Goal: Register for event/course

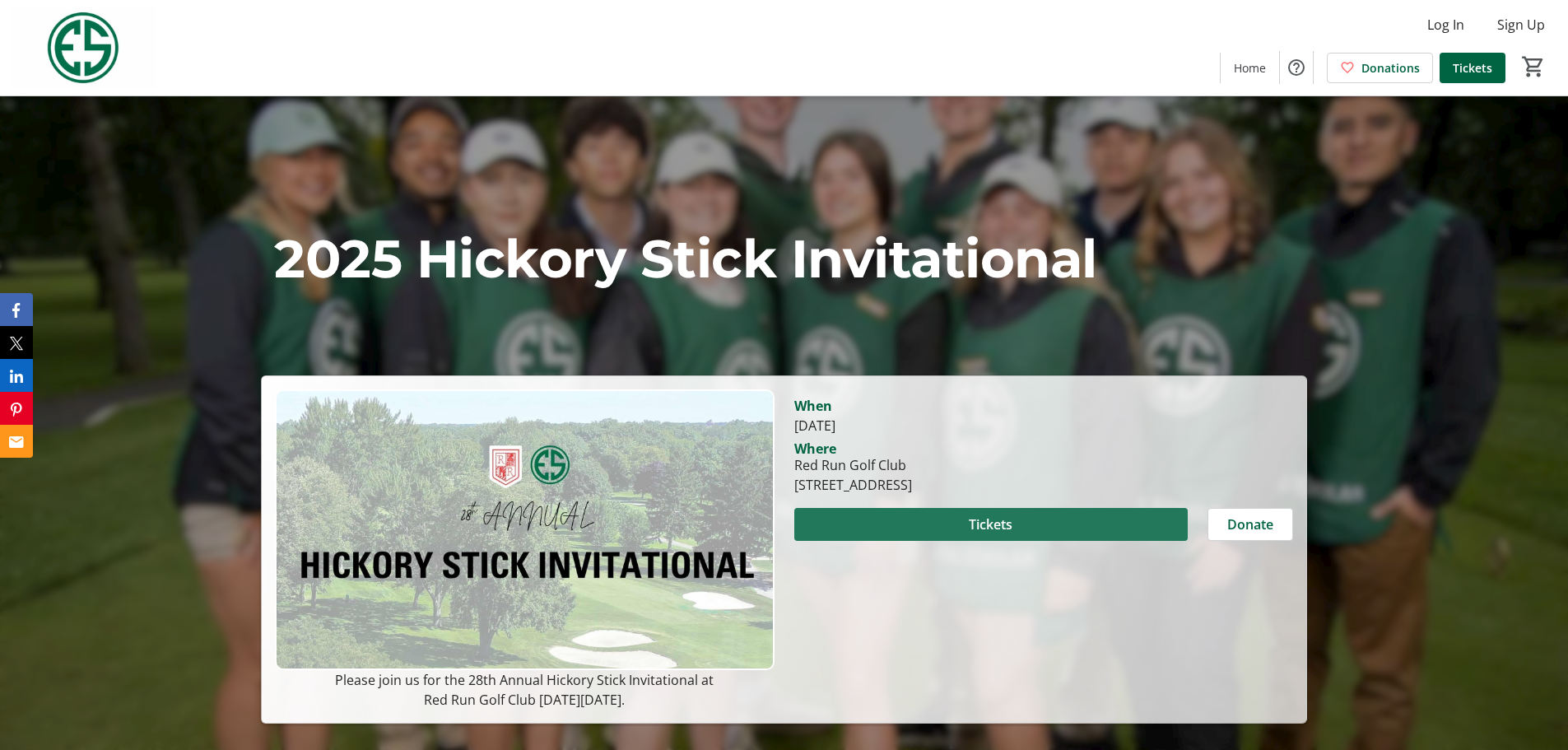
click at [1046, 523] on span at bounding box center [990, 524] width 393 height 40
click at [468, 560] on img at bounding box center [524, 529] width 499 height 281
click at [951, 529] on span at bounding box center [990, 524] width 393 height 40
